Goal: Task Accomplishment & Management: Complete application form

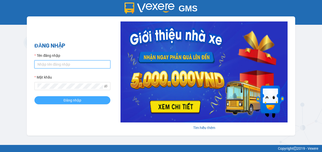
type input "[DOMAIN_NAME]"
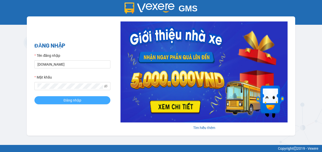
click at [68, 100] on span "Đăng nhập" at bounding box center [73, 101] width 18 height 6
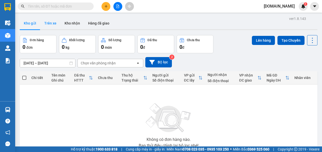
click at [51, 25] on button "Trên xe" at bounding box center [50, 23] width 20 height 12
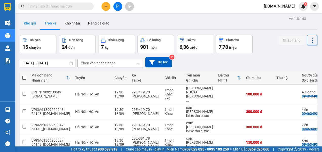
click at [31, 23] on button "Kho gửi" at bounding box center [30, 23] width 21 height 12
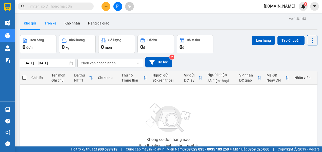
click at [48, 23] on button "Trên xe" at bounding box center [50, 23] width 20 height 12
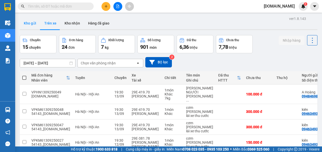
click at [32, 23] on button "Kho gửi" at bounding box center [30, 23] width 21 height 12
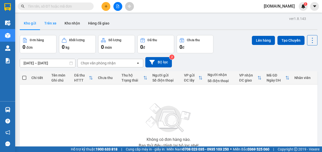
click at [50, 25] on button "Trên xe" at bounding box center [50, 23] width 20 height 12
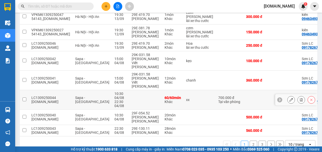
scroll to position [116, 0]
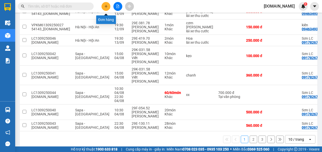
click at [106, 7] on icon "plus" at bounding box center [106, 6] width 0 height 3
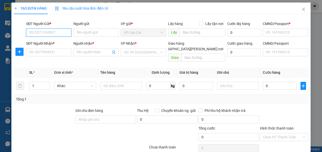
click at [66, 34] on input "SĐT Người Gửi *" at bounding box center [48, 33] width 45 height 8
click at [54, 44] on div "0917826783 - Sơn LC" at bounding box center [48, 43] width 39 height 6
type input "0917826783"
type input "Sơn LC"
type input "123456789"
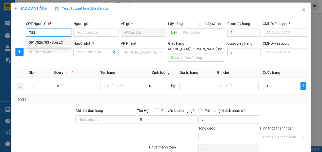
type input "123456789"
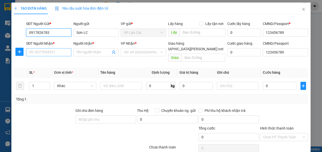
type input "0917826783"
click at [46, 53] on input "SĐT Người Nhận *" at bounding box center [48, 52] width 45 height 8
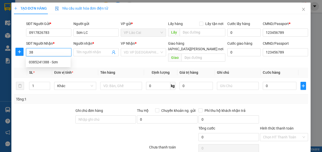
type input "3"
click at [44, 61] on div "0987832283 - [PERSON_NAME]" at bounding box center [54, 62] width 50 height 6
type input "0987832283"
type input "[PERSON_NAME]"
checkbox input "true"
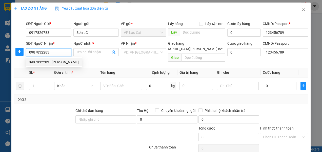
type input "HN"
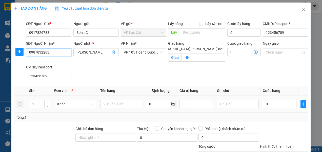
type input "0987832283"
drag, startPoint x: 36, startPoint y: 104, endPoint x: 30, endPoint y: 105, distance: 5.4
click at [31, 105] on input "1" at bounding box center [39, 105] width 21 height 8
type input "269"
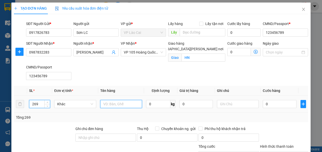
click at [109, 105] on input "text" at bounding box center [121, 104] width 42 height 8
type input "xx"
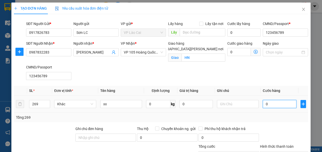
click at [271, 105] on input "0" at bounding box center [279, 104] width 33 height 8
type input "2"
type input "22"
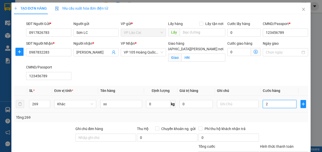
type input "22"
type input "222"
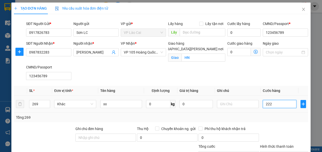
type input "2.228"
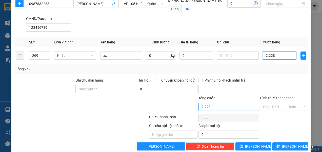
scroll to position [51, 0]
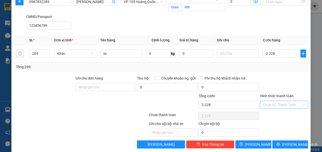
type input "2.228.000"
click at [271, 105] on input "Hình thức thanh toán" at bounding box center [282, 105] width 38 height 8
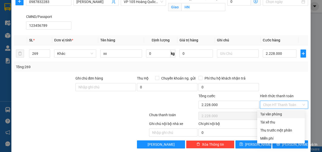
click at [266, 115] on div "Tại văn phòng" at bounding box center [281, 115] width 42 height 6
type input "0"
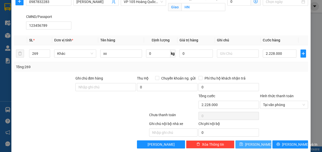
click at [251, 143] on span "[PERSON_NAME]" at bounding box center [258, 145] width 27 height 6
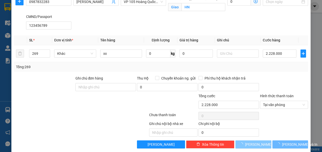
checkbox input "false"
type input "1"
type input "0"
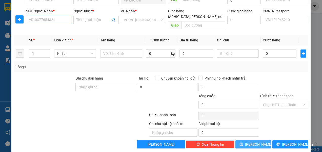
scroll to position [0, 0]
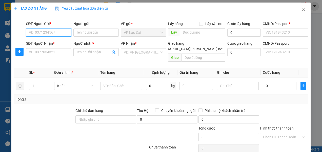
click at [53, 29] on input "SĐT Người Gửi *" at bounding box center [48, 33] width 45 height 8
click at [53, 43] on div "0917826783 - Sơn LC" at bounding box center [48, 43] width 39 height 6
type input "0917826783"
type input "Sơn LC"
type input "123456789"
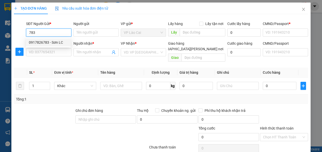
type input "123456789"
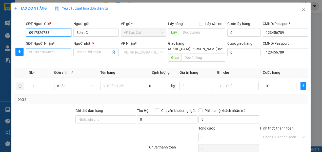
type input "0917826783"
click at [50, 52] on input "SĐT Người Nhận *" at bounding box center [48, 52] width 45 height 8
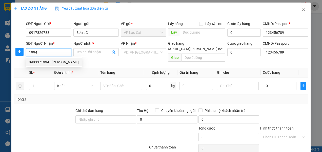
click at [60, 62] on div "0983371994 - [PERSON_NAME]" at bounding box center [54, 62] width 50 height 6
type input "0983371994"
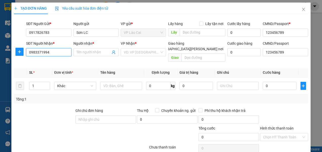
type input "Huyền zenda"
type input "0983371994"
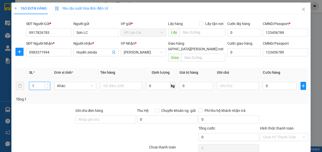
drag, startPoint x: 35, startPoint y: 81, endPoint x: 30, endPoint y: 83, distance: 5.6
click at [30, 83] on input "1" at bounding box center [39, 86] width 21 height 8
type input "7"
click at [107, 82] on input "text" at bounding box center [121, 86] width 42 height 8
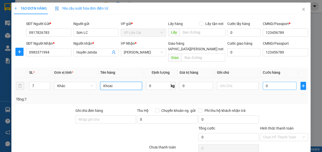
type input "Khoai"
click at [270, 82] on input "0" at bounding box center [279, 86] width 33 height 8
type input "1"
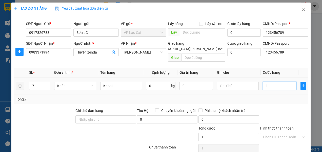
type input "14"
type input "140"
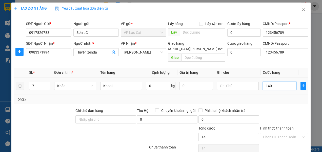
type input "140"
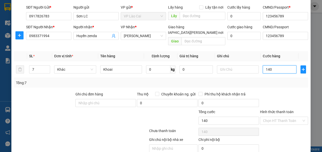
scroll to position [32, 0]
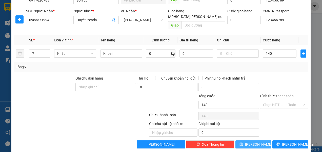
click at [253, 142] on span "[PERSON_NAME]" at bounding box center [258, 145] width 27 height 6
type input "140.000"
type input "1"
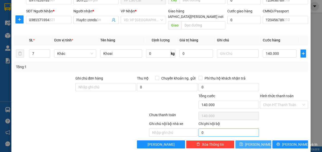
type input "0"
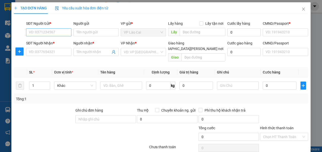
scroll to position [0, 0]
click at [57, 31] on input "SĐT Người Gửi *" at bounding box center [48, 33] width 45 height 8
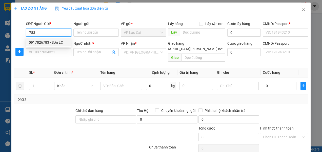
click at [52, 42] on div "0917826783 - Sơn LC" at bounding box center [48, 43] width 39 height 6
type input "0917826783"
type input "Sơn LC"
type input "123456789"
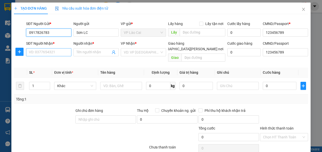
type input "0917826783"
click at [53, 55] on input "SĐT Người Nhận *" at bounding box center [48, 52] width 45 height 8
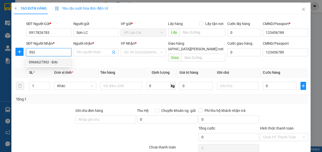
click at [50, 62] on div "0966627592 - ĐẠt" at bounding box center [48, 62] width 39 height 6
type input "0966627592"
type input "ĐẠt"
type input "[PERSON_NAME]"
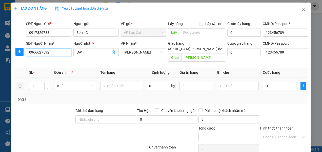
type input "0966627592"
drag, startPoint x: 36, startPoint y: 81, endPoint x: 28, endPoint y: 81, distance: 7.6
click at [29, 82] on div "1" at bounding box center [39, 86] width 21 height 8
type input "7"
click at [127, 82] on input "text" at bounding box center [121, 86] width 42 height 8
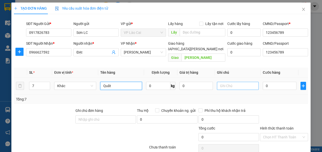
type input "Quất"
click at [227, 82] on input "text" at bounding box center [238, 86] width 42 height 8
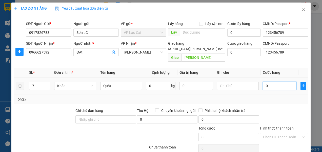
click at [268, 82] on input "0" at bounding box center [279, 86] width 33 height 8
type input "1"
type input "14"
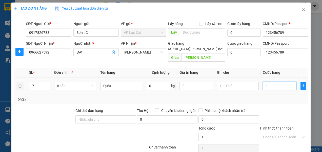
type input "14"
type input "140"
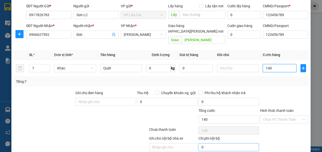
scroll to position [32, 0]
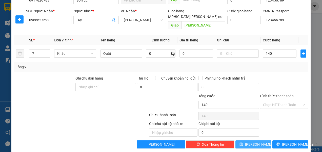
type input "140.000"
click at [243, 143] on icon "save" at bounding box center [241, 144] width 3 height 3
type input "1"
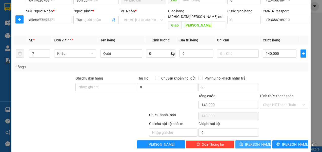
type input "0"
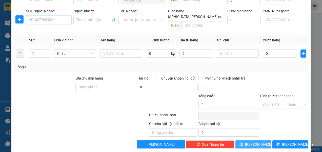
click at [60, 21] on input "SĐT Người Nhận *" at bounding box center [48, 20] width 45 height 8
click at [47, 31] on div "0969158016 - Huệ" at bounding box center [48, 30] width 39 height 6
type input "0969158016"
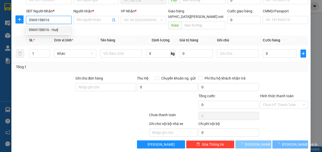
type input "Huệ"
type input "123456789"
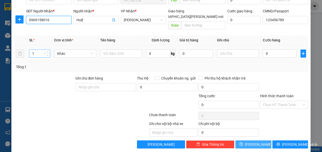
type input "0969158016"
click at [36, 50] on input "1" at bounding box center [39, 54] width 21 height 8
drag, startPoint x: 35, startPoint y: 47, endPoint x: 29, endPoint y: 47, distance: 5.8
click at [29, 50] on input "1" at bounding box center [39, 54] width 21 height 8
type input "5"
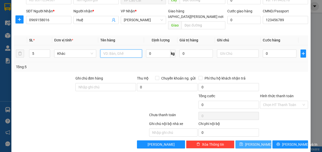
click at [112, 50] on input "text" at bounding box center [121, 54] width 42 height 8
type input "bánh"
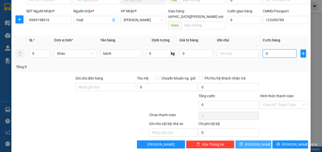
click at [267, 50] on input "0" at bounding box center [279, 54] width 33 height 8
type input "1"
type input "10"
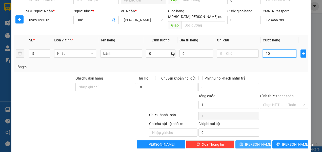
type input "10"
type input "100"
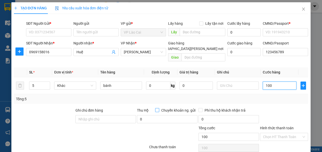
scroll to position [0, 0]
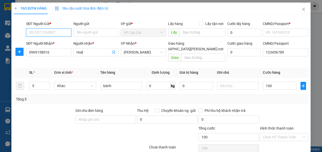
type input "100.000"
click at [66, 31] on input "SĐT Người Gửi *" at bounding box center [48, 33] width 45 height 8
click at [61, 40] on div "0917826783 - Sơn LC" at bounding box center [48, 43] width 39 height 6
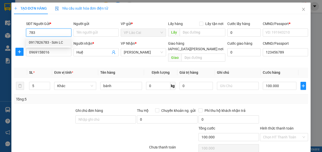
type input "0917826783"
type input "Sơn LC"
type input "123456789"
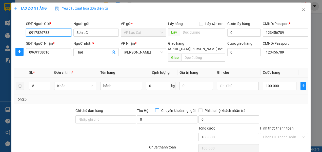
scroll to position [32, 0]
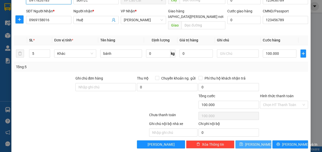
type input "0917826783"
click at [251, 142] on span "[PERSON_NAME]" at bounding box center [258, 145] width 27 height 6
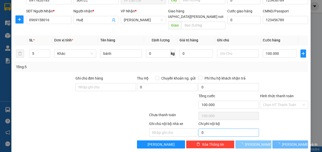
type input "1"
type input "0"
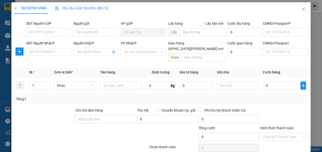
scroll to position [0, 0]
click at [59, 32] on input "SĐT Người Gửi *" at bounding box center [48, 33] width 45 height 8
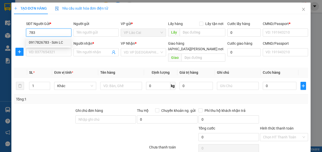
click at [51, 43] on div "0917826783 - Sơn LC" at bounding box center [48, 43] width 39 height 6
type input "0917826783"
type input "Sơn LC"
type input "123456789"
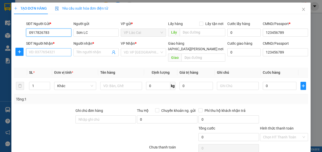
type input "0917826783"
click at [53, 53] on input "SĐT Người Nhận *" at bounding box center [48, 52] width 45 height 8
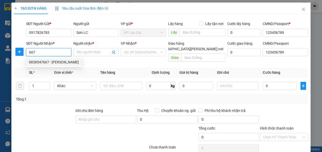
click at [51, 63] on div "0838547667 - [PERSON_NAME]" at bounding box center [54, 62] width 50 height 6
type input "0838547667"
type input "[PERSON_NAME]"
checkbox input "true"
type input "[GEOGRAPHIC_DATA]"
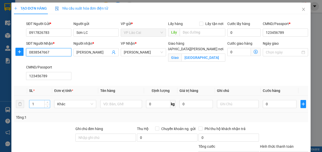
type input "0838547667"
click at [36, 105] on input "1" at bounding box center [39, 105] width 21 height 8
type input "10"
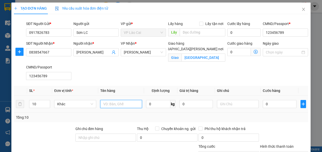
click at [126, 104] on input "text" at bounding box center [121, 104] width 42 height 8
type input "[PERSON_NAME]"
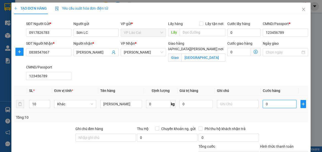
click at [266, 106] on input "0" at bounding box center [279, 104] width 33 height 8
type input "2"
type input "20"
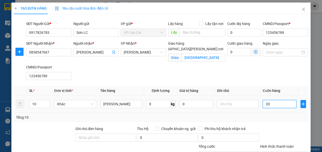
type input "20"
type input "200"
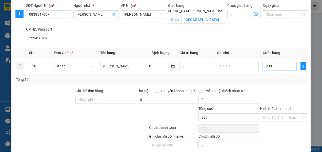
scroll to position [56, 0]
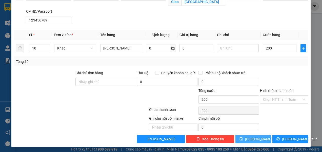
type input "200.000"
click at [243, 138] on icon "save" at bounding box center [242, 139] width 4 height 4
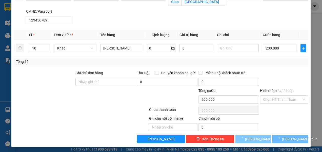
checkbox input "false"
type input "1"
type input "0"
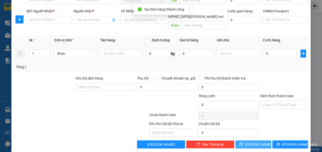
scroll to position [0, 0]
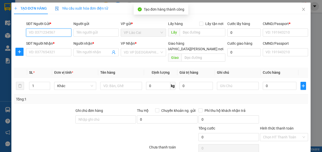
click at [61, 32] on input "SĐT Người Gửi *" at bounding box center [48, 33] width 45 height 8
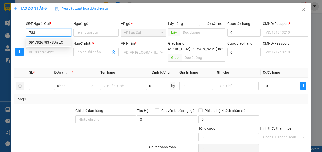
click at [56, 42] on div "0917826783 - Sơn LC" at bounding box center [48, 43] width 39 height 6
type input "0917826783"
type input "Sơn LC"
type input "123456789"
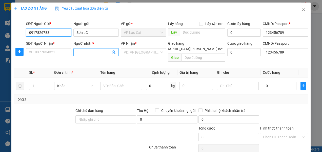
type input "0917826783"
click at [87, 53] on input "Người nhận *" at bounding box center [93, 53] width 34 height 6
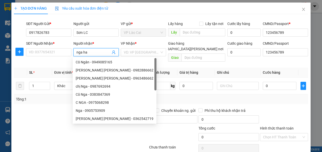
type input "nga hai"
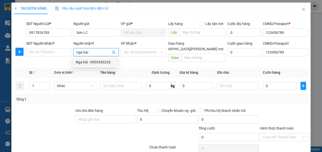
click at [90, 63] on div "Nga hải - 0903453233" at bounding box center [95, 62] width 39 height 6
type input "0903453233"
type input "Nga hải"
checkbox input "true"
type input "92 [PERSON_NAME]"
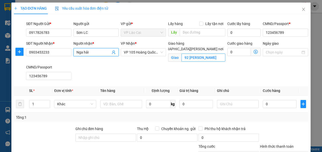
type input "Nga hải"
type input "an [PERSON_NAME]"
click at [35, 104] on input "1" at bounding box center [39, 105] width 21 height 8
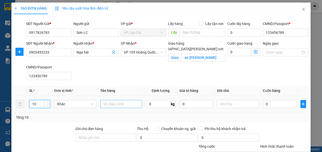
type input "10"
click at [117, 105] on input "text" at bounding box center [121, 104] width 42 height 8
type input "táo đỏ"
click at [264, 102] on input "0" at bounding box center [279, 104] width 33 height 8
type input "2"
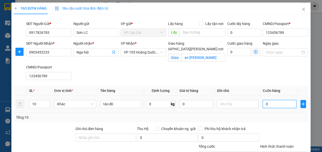
type input "2"
type input "20"
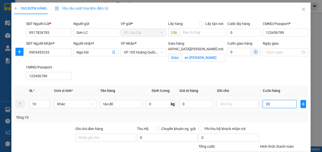
type input "200"
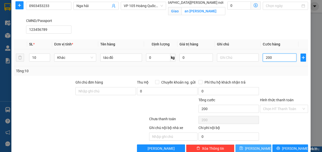
scroll to position [56, 0]
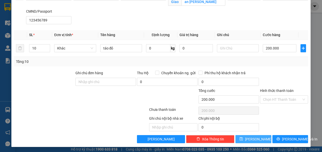
click at [259, 138] on button "[PERSON_NAME]" at bounding box center [253, 139] width 36 height 8
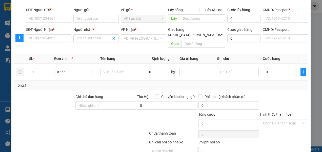
scroll to position [0, 0]
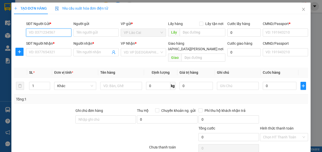
click at [63, 31] on input "SĐT Người Gửi *" at bounding box center [48, 33] width 45 height 8
click at [59, 44] on div "0917826783 - Sơn LC" at bounding box center [48, 43] width 39 height 6
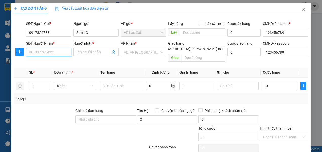
click at [54, 52] on input "SĐT Người Nhận *" at bounding box center [48, 52] width 45 height 8
paste input "097 1436626"
click at [36, 52] on input "097 1436626" at bounding box center [48, 52] width 45 height 8
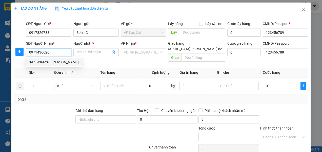
click at [61, 63] on div "0971436626 - [PERSON_NAME]" at bounding box center [54, 62] width 50 height 6
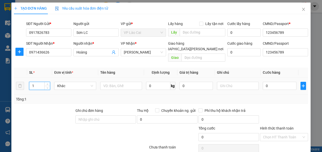
drag, startPoint x: 36, startPoint y: 81, endPoint x: 30, endPoint y: 84, distance: 6.6
click at [30, 84] on input "1" at bounding box center [39, 86] width 21 height 8
click at [122, 82] on input "text" at bounding box center [121, 86] width 42 height 8
click at [276, 82] on input "0" at bounding box center [279, 86] width 33 height 8
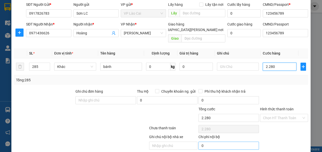
scroll to position [32, 0]
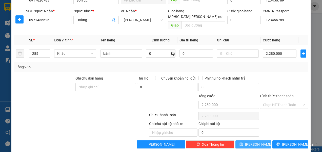
click at [255, 142] on span "[PERSON_NAME]" at bounding box center [258, 145] width 27 height 6
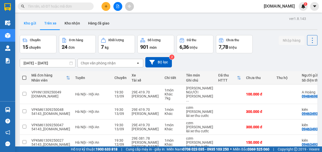
click at [32, 22] on button "Kho gửi" at bounding box center [30, 23] width 21 height 12
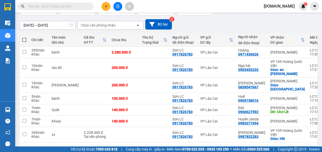
scroll to position [51, 0]
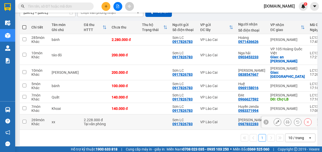
click at [23, 122] on input "checkbox" at bounding box center [25, 122] width 4 height 4
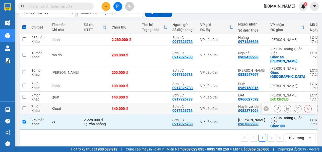
click at [24, 108] on input "checkbox" at bounding box center [25, 109] width 4 height 4
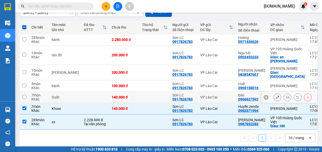
click at [25, 97] on input "checkbox" at bounding box center [25, 97] width 4 height 4
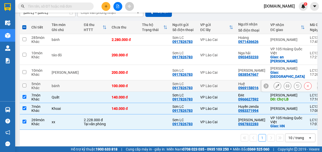
click at [23, 86] on input "checkbox" at bounding box center [25, 86] width 4 height 4
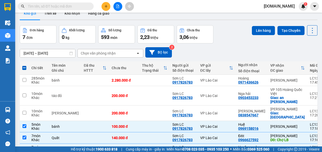
scroll to position [0, 0]
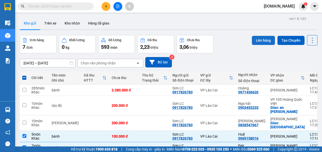
click at [256, 38] on button "Lên hàng" at bounding box center [263, 40] width 23 height 9
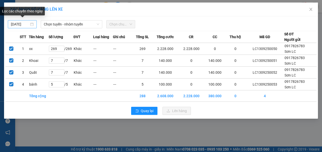
click at [31, 23] on div "[DATE]" at bounding box center [22, 25] width 23 height 6
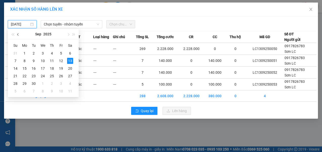
click at [17, 35] on button "button" at bounding box center [18, 34] width 6 height 10
click at [35, 61] on div "5" at bounding box center [34, 61] width 6 height 6
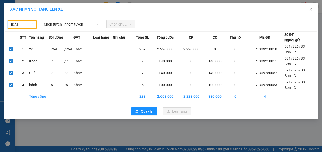
click at [68, 25] on span "Chọn tuyến - nhóm tuyến" at bounding box center [72, 25] width 56 height 8
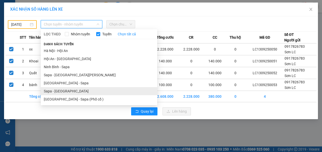
click at [52, 91] on li "Sapa - [GEOGRAPHIC_DATA]" at bounding box center [99, 91] width 116 height 8
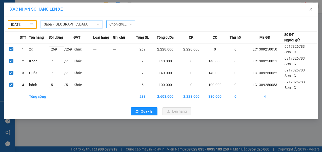
click at [119, 24] on span "Chọn chuyến" at bounding box center [120, 25] width 23 height 8
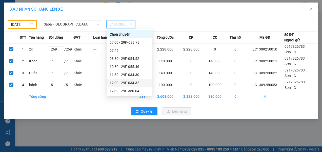
click at [122, 83] on div "12:00 - 29F-034.32" at bounding box center [129, 83] width 39 height 6
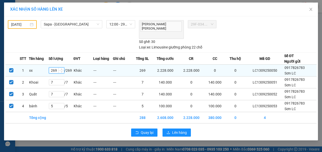
drag, startPoint x: 58, startPoint y: 59, endPoint x: 51, endPoint y: 61, distance: 7.4
click at [51, 68] on input "269" at bounding box center [56, 71] width 15 height 6
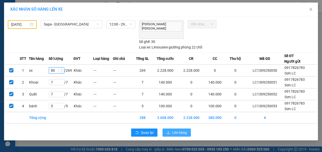
click at [181, 130] on span "Lên hàng" at bounding box center [179, 133] width 15 height 6
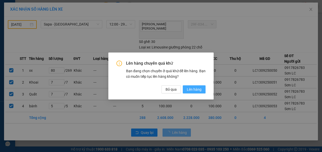
click at [198, 89] on span "Lên hàng" at bounding box center [194, 90] width 15 height 6
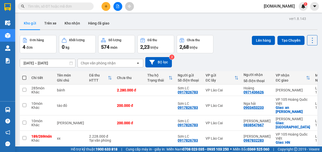
scroll to position [23, 0]
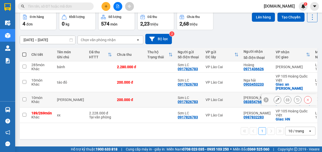
click at [23, 100] on input "checkbox" at bounding box center [25, 100] width 4 height 4
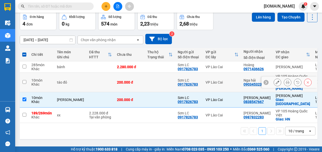
scroll to position [0, 0]
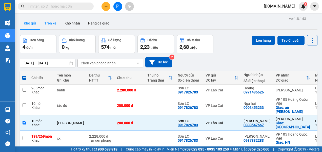
click at [50, 24] on button "Trên xe" at bounding box center [50, 23] width 20 height 12
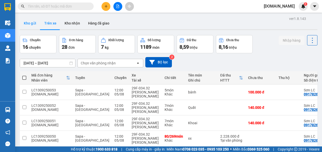
click at [31, 24] on button "Kho gửi" at bounding box center [30, 23] width 21 height 12
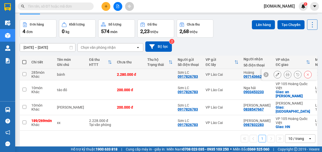
scroll to position [23, 0]
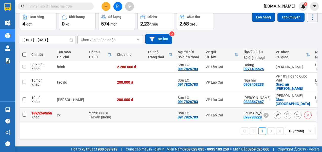
click at [24, 115] on input "checkbox" at bounding box center [25, 115] width 4 height 4
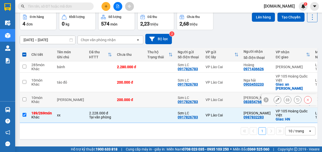
click at [25, 100] on input "checkbox" at bounding box center [25, 100] width 4 height 4
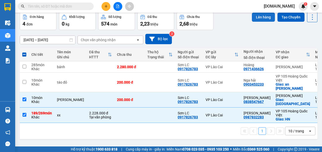
click at [258, 17] on button "Lên hàng" at bounding box center [263, 17] width 23 height 9
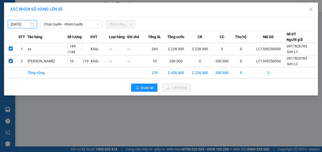
click at [26, 25] on input "[DATE]" at bounding box center [20, 25] width 18 height 6
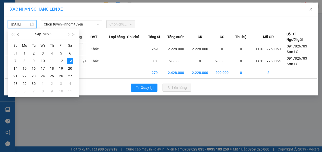
click at [19, 35] on span "button" at bounding box center [18, 34] width 3 height 3
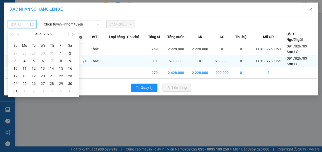
click at [32, 60] on div "5" at bounding box center [34, 61] width 6 height 6
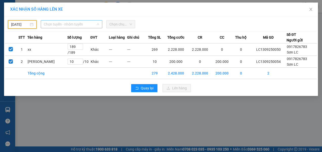
click at [82, 25] on span "Chọn tuyến - nhóm tuyến" at bounding box center [72, 25] width 56 height 8
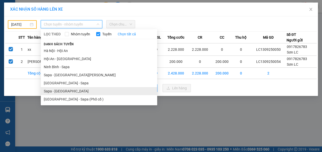
click at [55, 90] on li "Sapa - [GEOGRAPHIC_DATA]" at bounding box center [99, 91] width 116 height 8
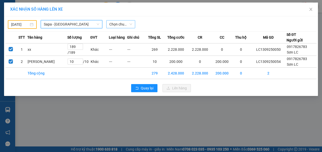
click at [130, 25] on span "Chọn chuyến" at bounding box center [120, 25] width 23 height 8
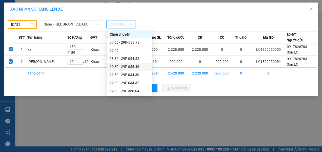
scroll to position [122, 0]
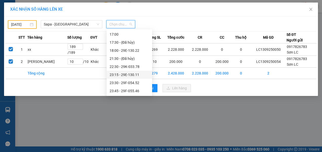
click at [121, 74] on div "23:15 - 29E-130.11" at bounding box center [129, 75] width 39 height 6
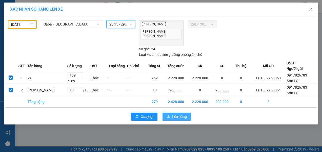
click at [177, 114] on span "Lên hàng" at bounding box center [179, 117] width 15 height 6
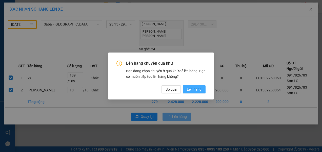
click at [192, 89] on span "Lên hàng" at bounding box center [194, 90] width 15 height 6
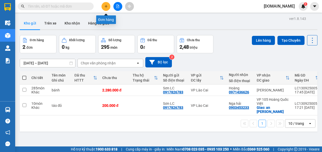
click at [106, 6] on icon "plus" at bounding box center [106, 7] width 4 height 4
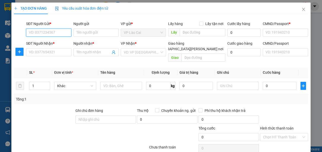
click at [61, 32] on input "SĐT Người Gửi *" at bounding box center [48, 33] width 45 height 8
click at [64, 42] on div "0917826783 - Sơn LC" at bounding box center [48, 43] width 39 height 6
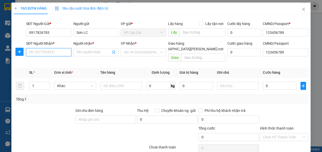
click at [58, 53] on input "SĐT Người Nhận *" at bounding box center [48, 52] width 45 height 8
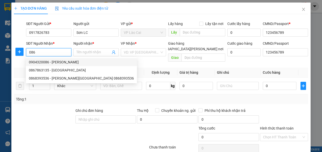
click at [57, 62] on div "0904320086 - [PERSON_NAME]" at bounding box center [81, 62] width 105 height 6
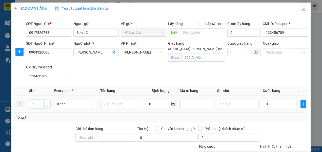
drag, startPoint x: 36, startPoint y: 105, endPoint x: 32, endPoint y: 105, distance: 4.6
click at [32, 105] on input "1" at bounding box center [39, 105] width 21 height 8
click at [120, 104] on input "text" at bounding box center [121, 104] width 42 height 8
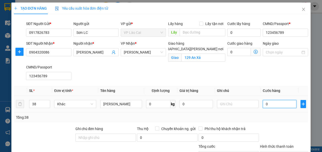
click at [264, 105] on input "0" at bounding box center [279, 104] width 33 height 8
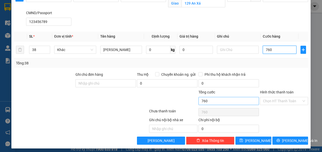
scroll to position [56, 0]
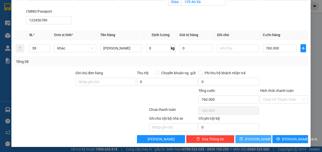
click at [255, 139] on span "[PERSON_NAME]" at bounding box center [258, 140] width 27 height 6
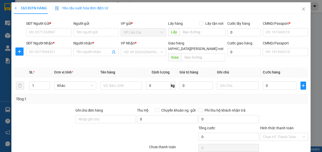
scroll to position [0, 0]
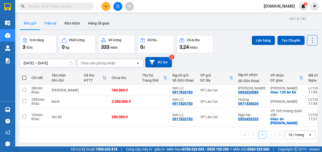
click at [48, 25] on button "Trên xe" at bounding box center [50, 23] width 20 height 12
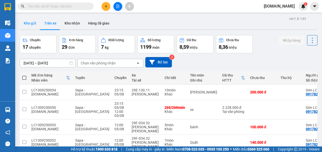
click at [33, 23] on button "Kho gửi" at bounding box center [30, 23] width 21 height 12
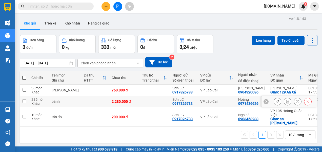
click at [23, 101] on input "checkbox" at bounding box center [25, 101] width 4 height 4
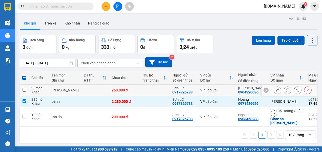
click at [22, 91] on td at bounding box center [24, 90] width 9 height 11
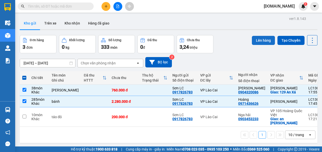
click at [252, 39] on button "Lên hàng" at bounding box center [263, 40] width 23 height 9
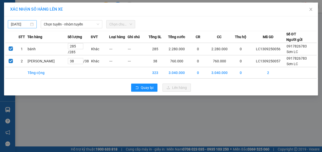
click at [24, 23] on input "[DATE]" at bounding box center [20, 25] width 18 height 6
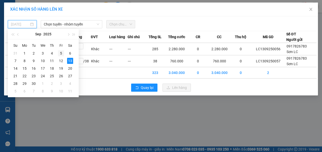
click at [59, 53] on div "5" at bounding box center [61, 53] width 6 height 6
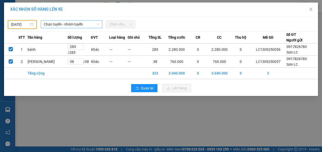
click at [96, 24] on icon "down" at bounding box center [97, 24] width 3 height 3
click at [98, 23] on icon "down" at bounding box center [97, 24] width 3 height 3
click at [99, 23] on icon "down" at bounding box center [97, 24] width 3 height 3
click at [88, 25] on span "Chọn tuyến - nhóm tuyến" at bounding box center [72, 25] width 56 height 8
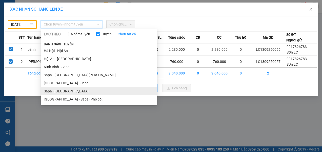
click at [51, 92] on li "Sapa - [GEOGRAPHIC_DATA]" at bounding box center [99, 91] width 116 height 8
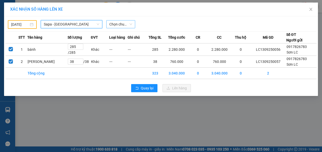
click at [129, 25] on span "Chọn chuyến" at bounding box center [120, 25] width 23 height 8
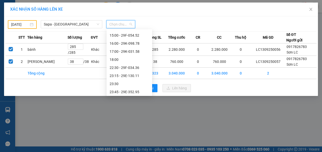
scroll to position [97, 0]
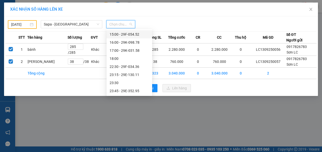
click at [130, 34] on div "15:00 - 29F-054.52" at bounding box center [129, 35] width 39 height 6
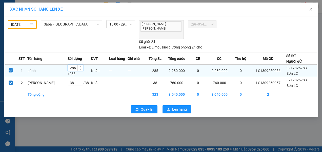
drag, startPoint x: 58, startPoint y: 59, endPoint x: 52, endPoint y: 61, distance: 6.2
click at [68, 65] on input "285" at bounding box center [75, 68] width 15 height 6
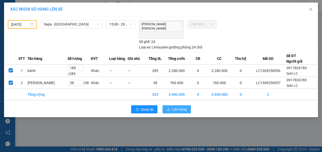
click at [180, 107] on span "Lên hàng" at bounding box center [179, 110] width 15 height 6
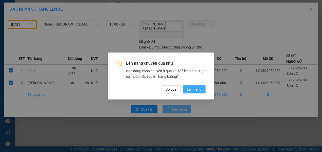
click at [193, 89] on span "Lên hàng" at bounding box center [194, 90] width 15 height 6
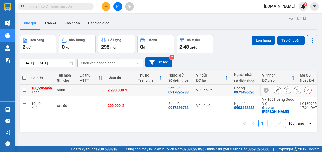
click at [25, 91] on input "checkbox" at bounding box center [25, 90] width 4 height 4
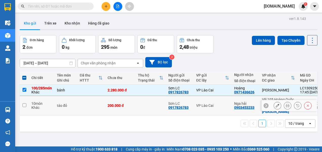
click at [24, 107] on input "checkbox" at bounding box center [25, 106] width 4 height 4
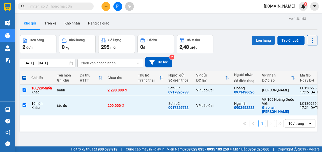
click at [256, 40] on button "Lên hàng" at bounding box center [263, 40] width 23 height 9
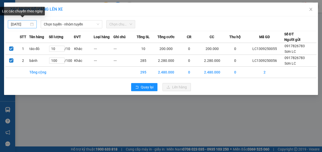
click at [28, 24] on input "[DATE]" at bounding box center [20, 25] width 18 height 6
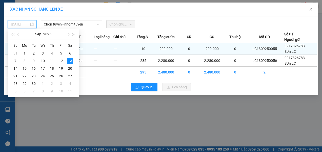
click at [61, 52] on div "5" at bounding box center [61, 53] width 6 height 6
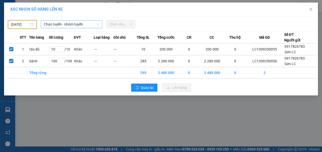
click at [80, 24] on span "Chọn tuyến - nhóm tuyến" at bounding box center [72, 25] width 56 height 8
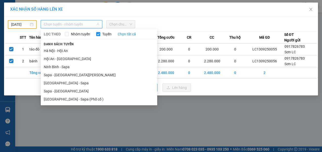
click at [53, 90] on li "Sapa - [GEOGRAPHIC_DATA]" at bounding box center [99, 91] width 116 height 8
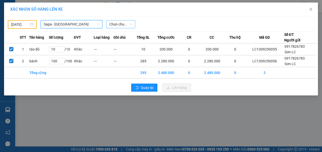
click at [123, 25] on span "Chọn chuyến" at bounding box center [120, 25] width 23 height 8
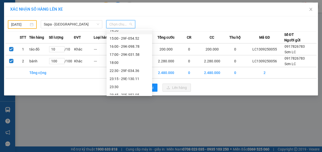
scroll to position [97, 0]
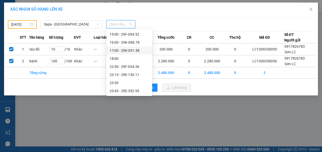
click at [126, 52] on div "17:00 - 29K-031.58" at bounding box center [129, 51] width 39 height 6
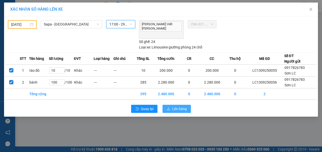
click at [177, 106] on span "Lên hàng" at bounding box center [179, 109] width 15 height 6
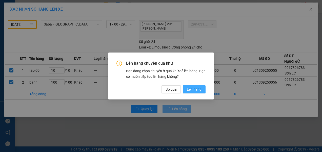
drag, startPoint x: 194, startPoint y: 90, endPoint x: 187, endPoint y: 91, distance: 7.0
click at [194, 90] on span "Lên hàng" at bounding box center [194, 90] width 15 height 6
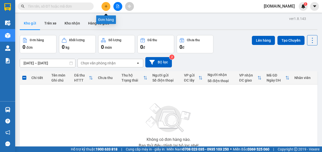
click at [105, 6] on icon "plus" at bounding box center [106, 7] width 4 height 4
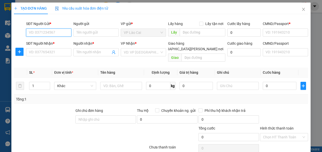
click at [52, 31] on input "SĐT Người Gửi *" at bounding box center [48, 33] width 45 height 8
click at [50, 44] on div "0917826783 - Sơn LC" at bounding box center [48, 43] width 39 height 6
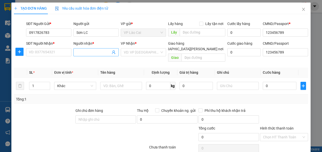
click at [87, 52] on input "Người nhận *" at bounding box center [93, 53] width 34 height 6
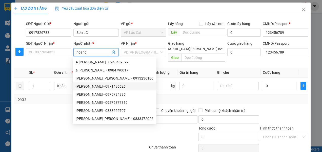
click at [92, 87] on div "[PERSON_NAME] - 0971436626" at bounding box center [115, 87] width 78 height 6
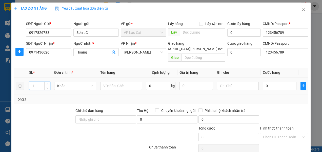
click at [39, 82] on input "1" at bounding box center [39, 86] width 21 height 8
click at [113, 82] on input "text" at bounding box center [121, 86] width 42 height 8
click at [270, 82] on input "0" at bounding box center [279, 86] width 33 height 8
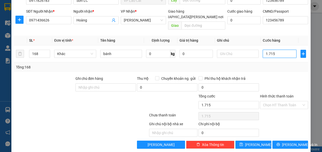
scroll to position [32, 0]
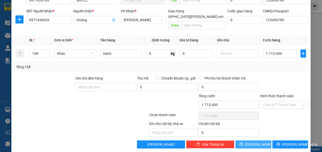
click at [253, 142] on span "[PERSON_NAME]" at bounding box center [258, 145] width 27 height 6
